Goal: Task Accomplishment & Management: Complete application form

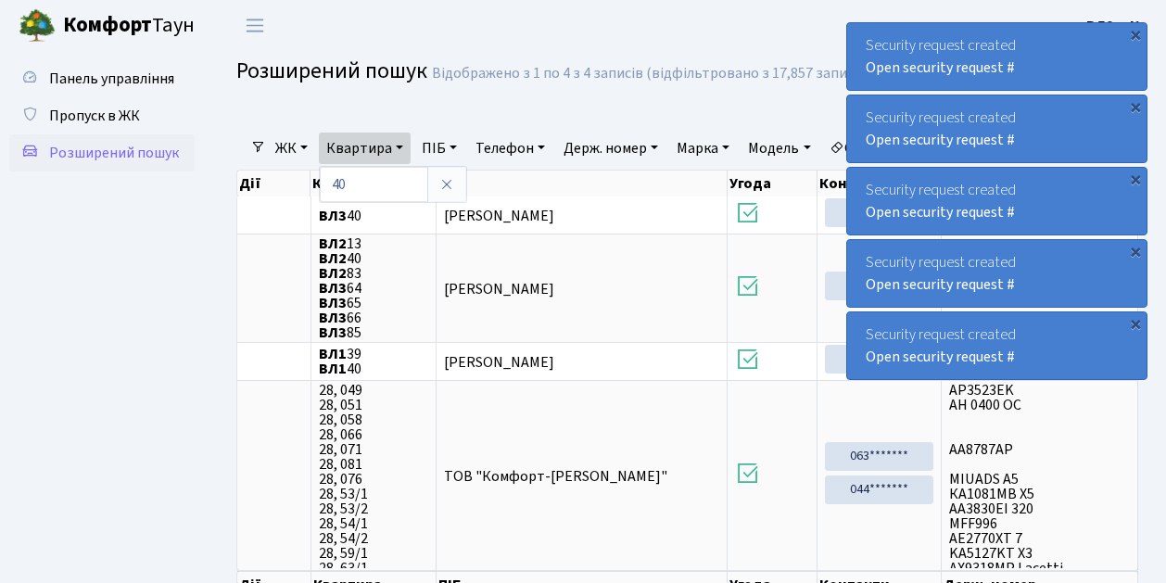
select select "25"
click at [128, 108] on span "Пропуск в ЖК" at bounding box center [94, 116] width 91 height 20
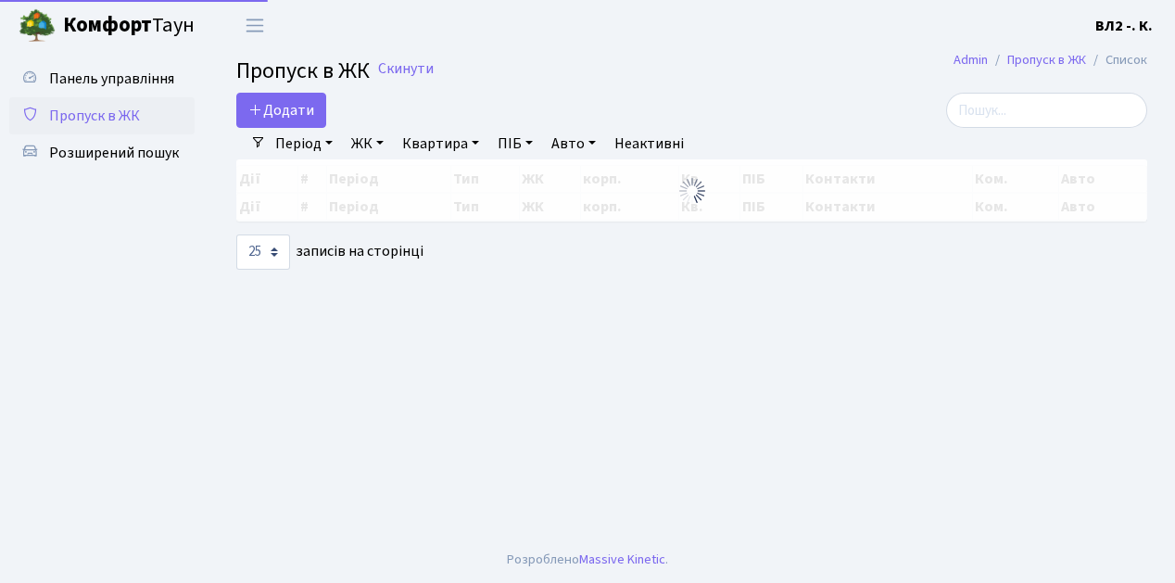
select select "25"
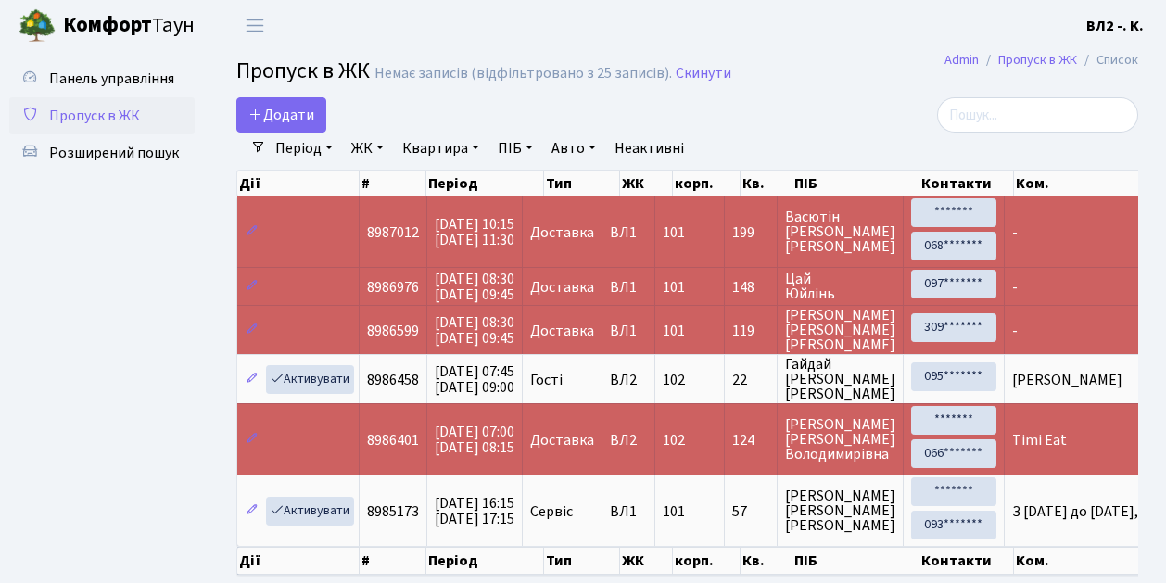
scroll to position [61, 0]
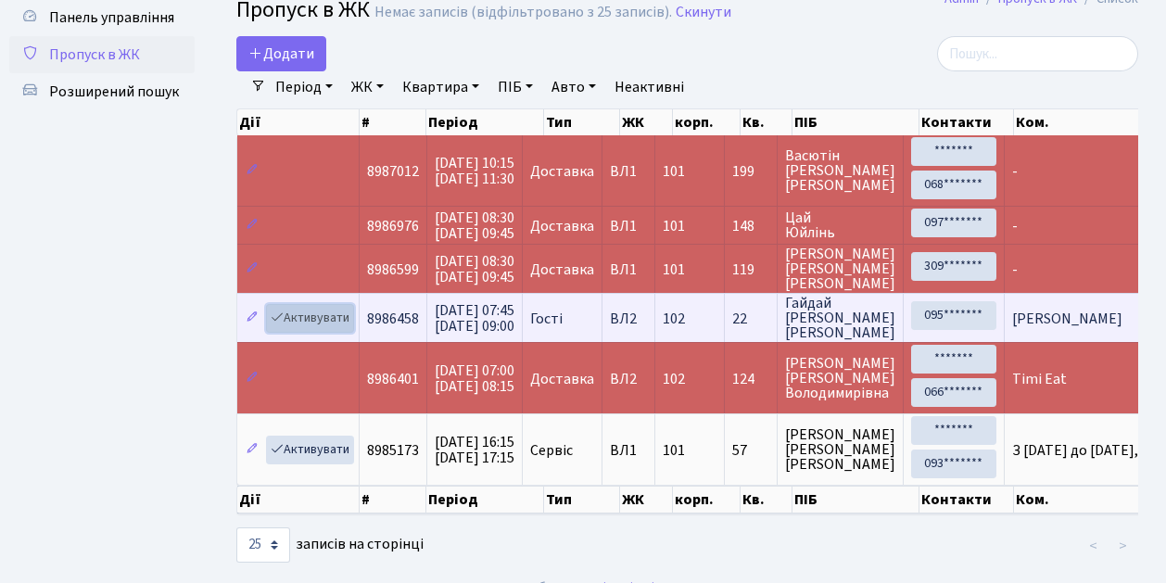
click at [313, 314] on link "Активувати" at bounding box center [310, 318] width 88 height 29
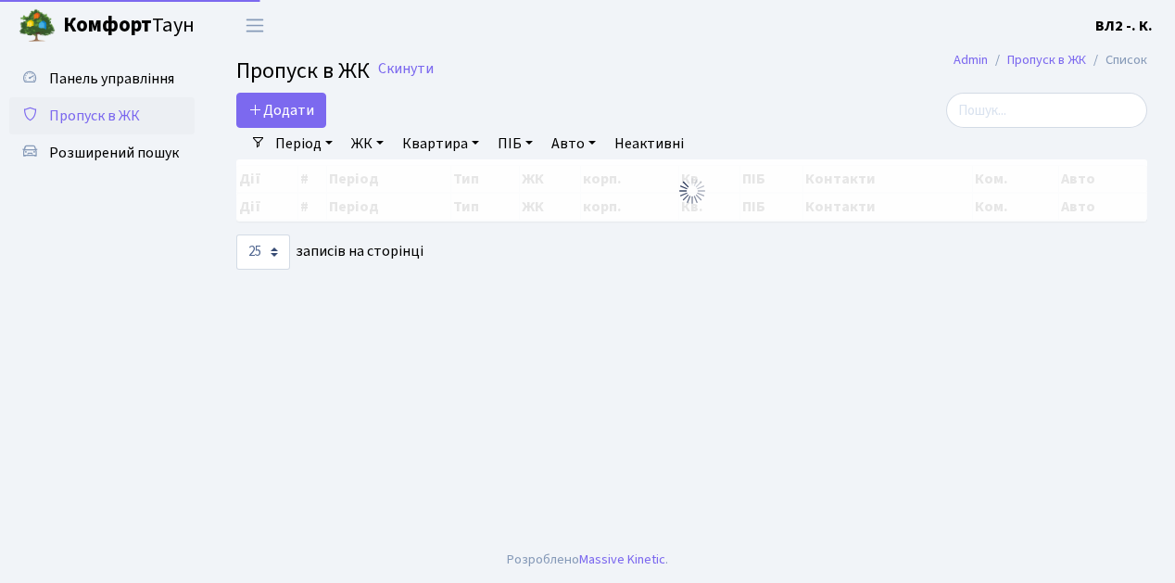
select select "25"
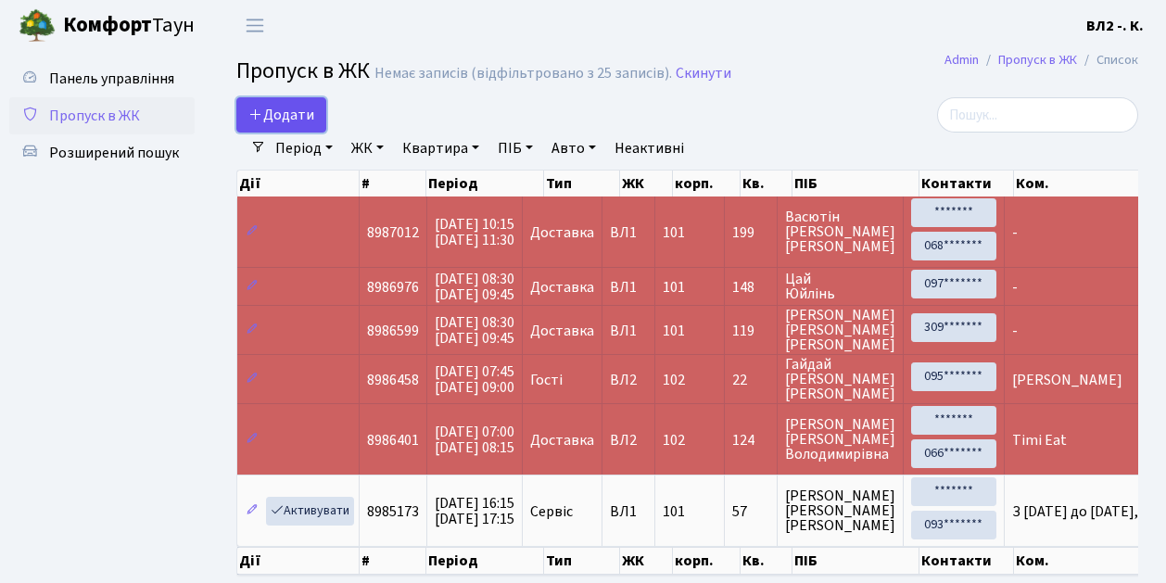
click at [298, 109] on span "Додати" at bounding box center [281, 115] width 66 height 20
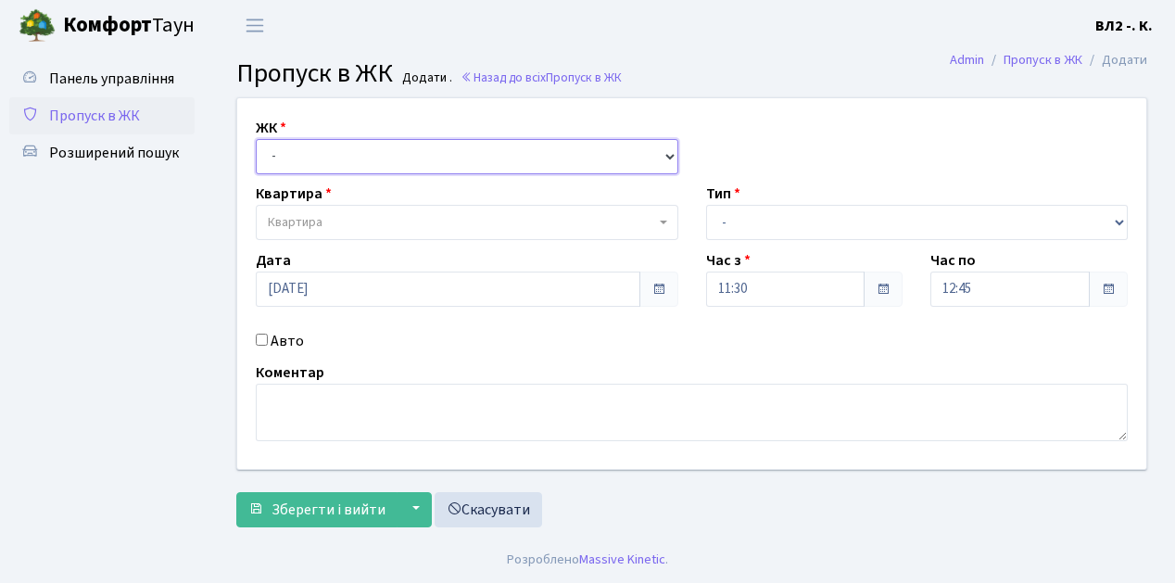
click at [325, 161] on select "- ВЛ1, Ужгородський пров., 4/1 ВЛ2, Голосіївський просп., 76 ВЛ3, пр.Голосіївсь…" at bounding box center [467, 156] width 423 height 35
select select "317"
click at [256, 139] on select "- ВЛ1, Ужгородський пров., 4/1 ВЛ2, Голосіївський просп., 76 ВЛ3, пр.Голосіївсь…" at bounding box center [467, 156] width 423 height 35
select select
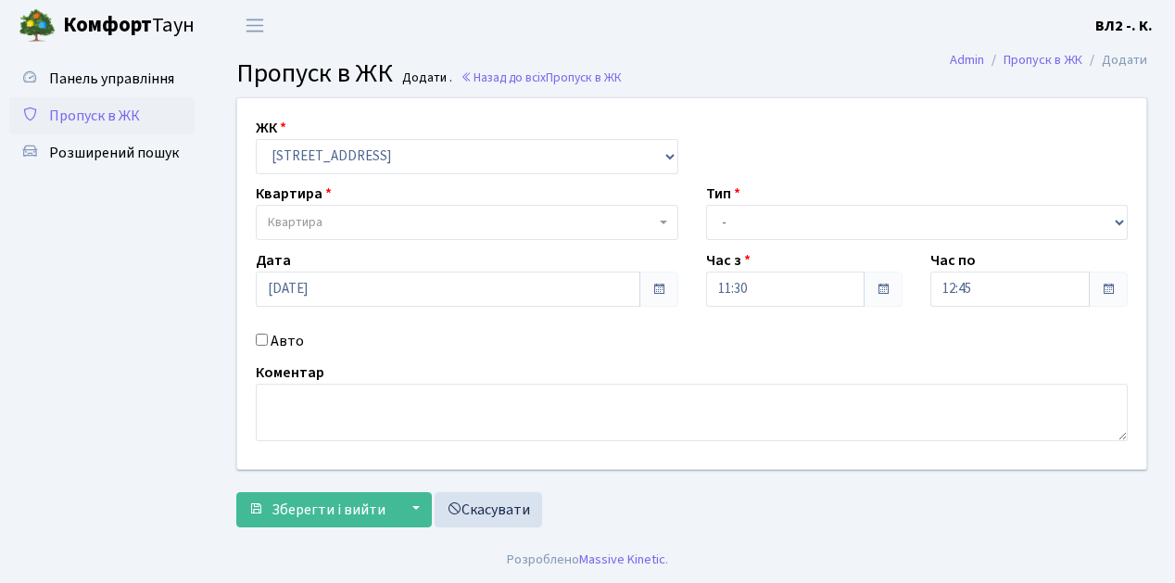
click at [406, 217] on span "Квартира" at bounding box center [461, 222] width 387 height 19
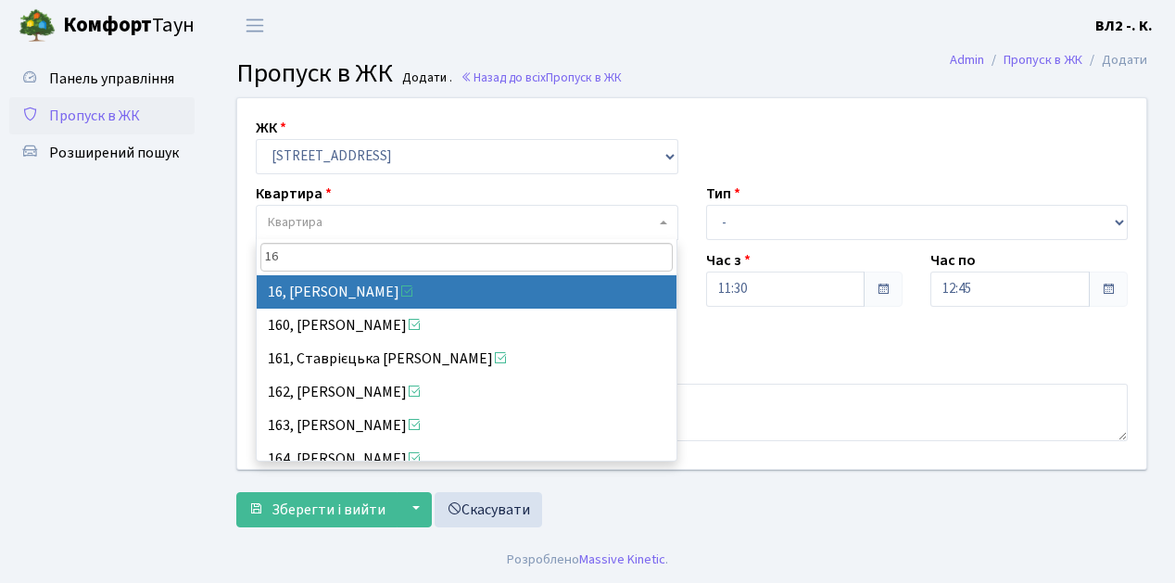
type input "16"
select select "37987"
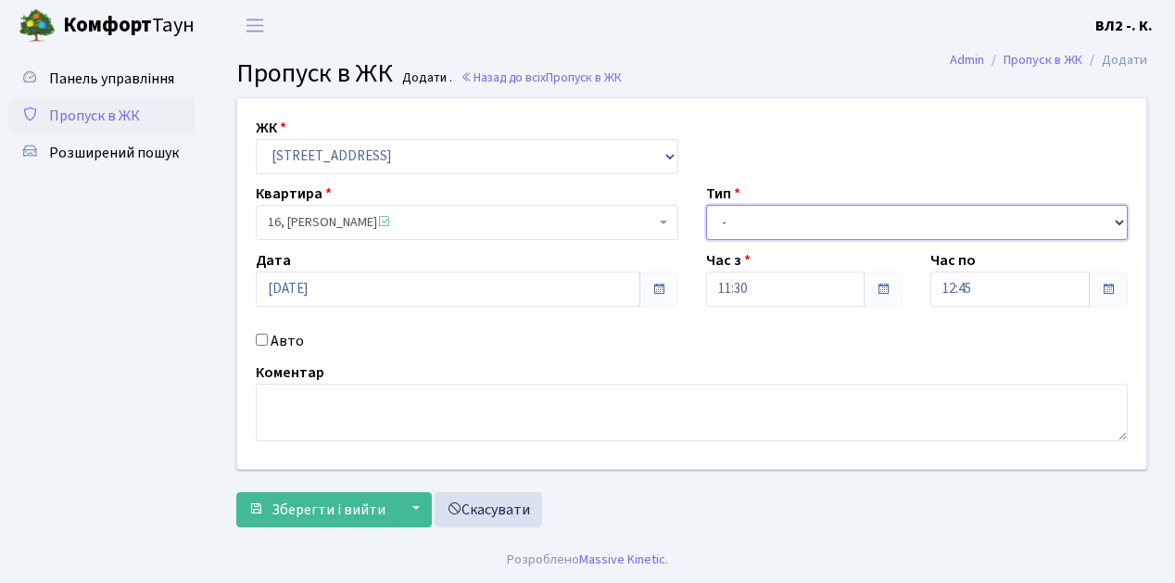
click at [856, 222] on select "- Доставка Таксі Гості Сервіс" at bounding box center [917, 222] width 423 height 35
select select "1"
click at [706, 205] on select "- Доставка Таксі Гості Сервіс" at bounding box center [917, 222] width 423 height 35
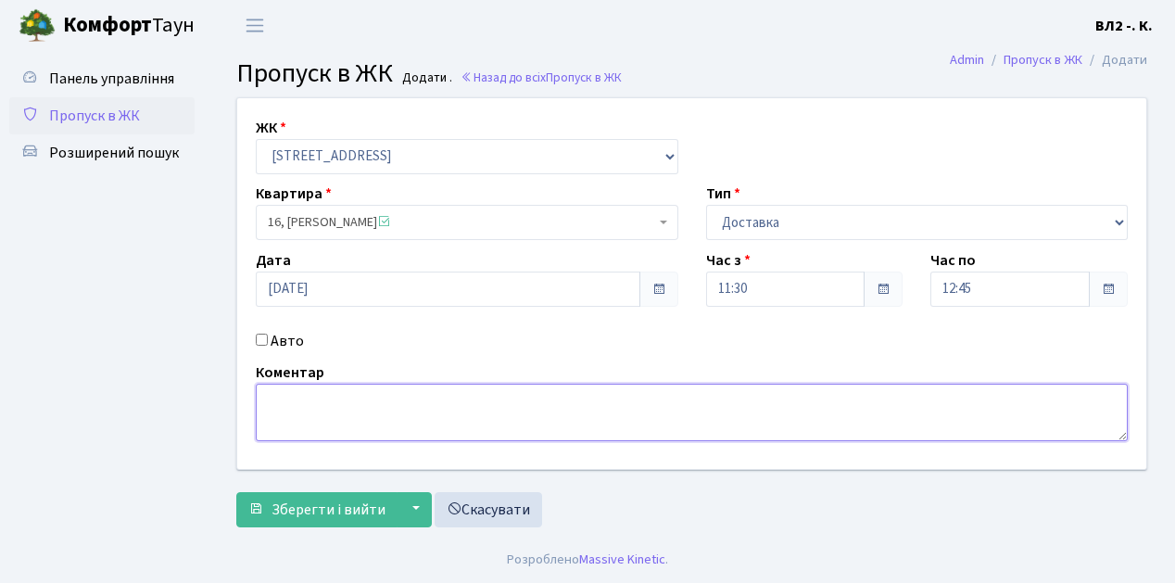
click at [271, 416] on textarea at bounding box center [692, 412] width 872 height 57
type textarea "Glovo"
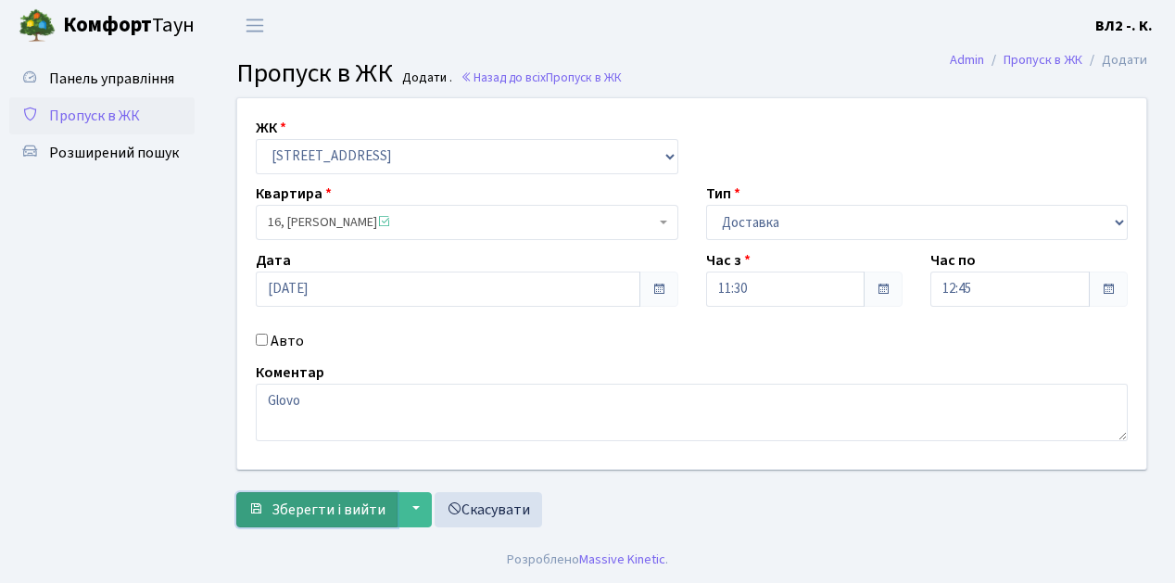
click at [348, 503] on span "Зберегти і вийти" at bounding box center [328, 509] width 114 height 20
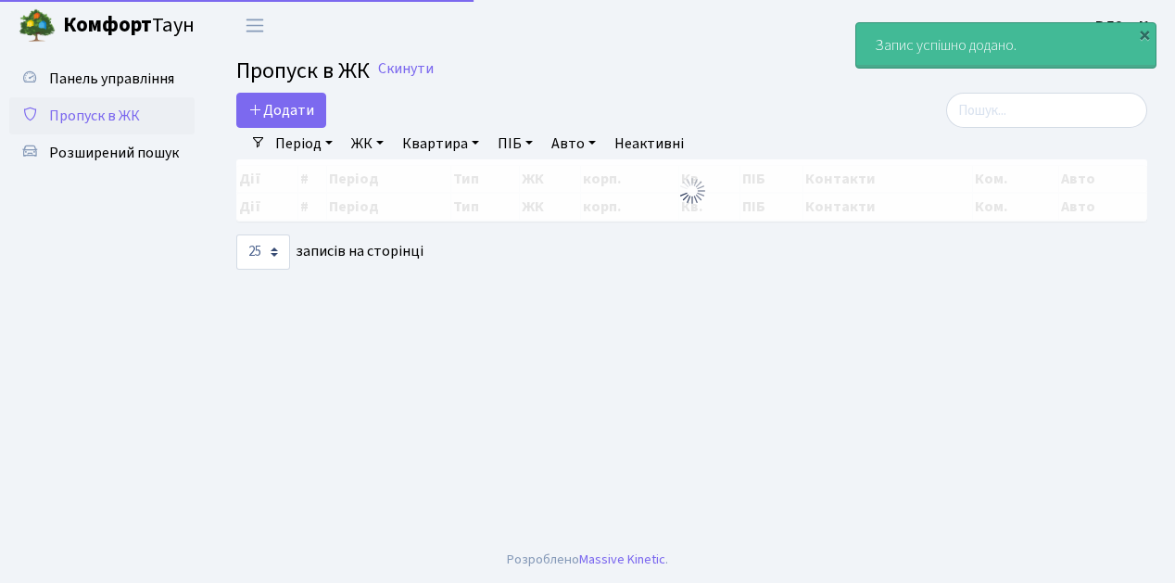
select select "25"
